Goal: Check status

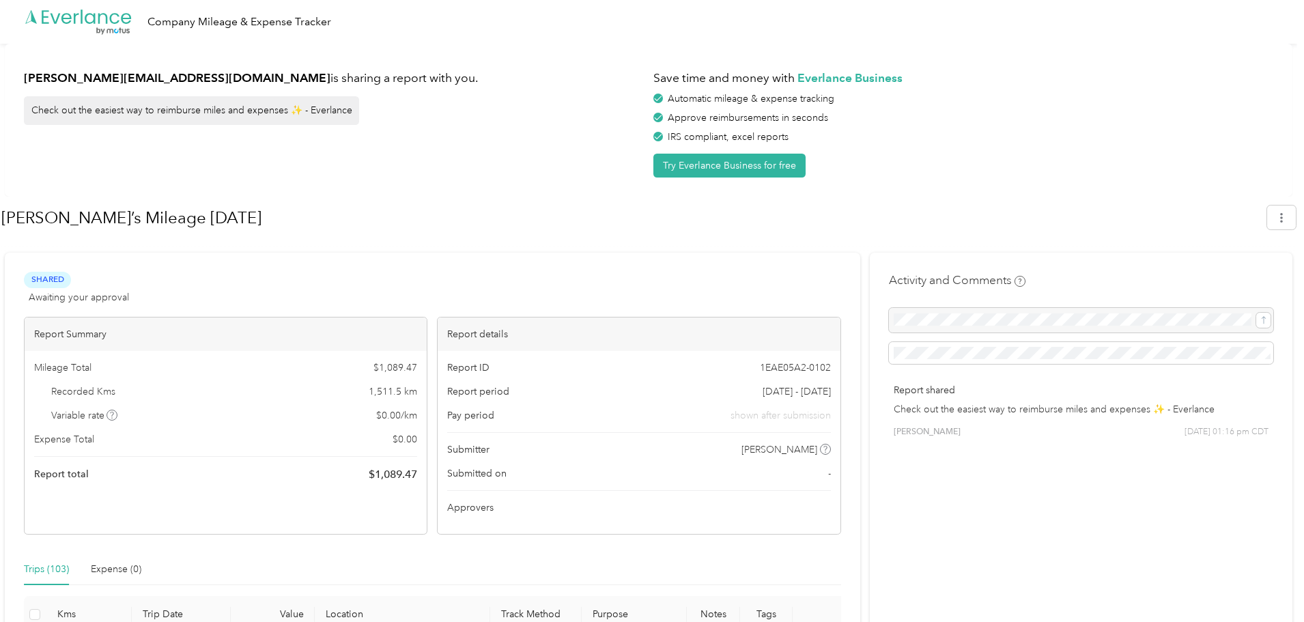
drag, startPoint x: 577, startPoint y: 281, endPoint x: 563, endPoint y: 279, distance: 14.4
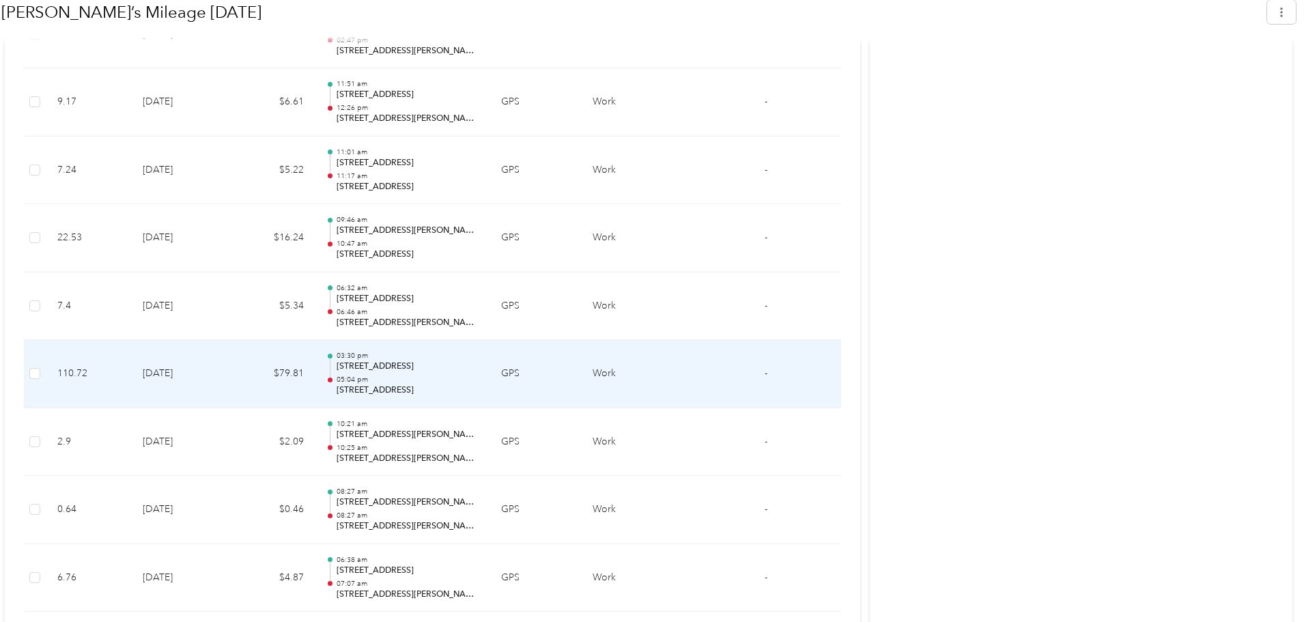
scroll to position [4437, 0]
